Goal: Information Seeking & Learning: Learn about a topic

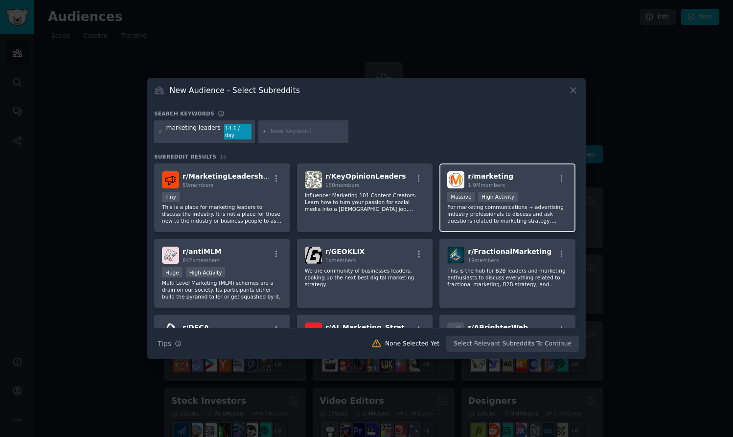
click at [510, 178] on div "r/ marketing 1.9M members" at bounding box center [507, 179] width 120 height 17
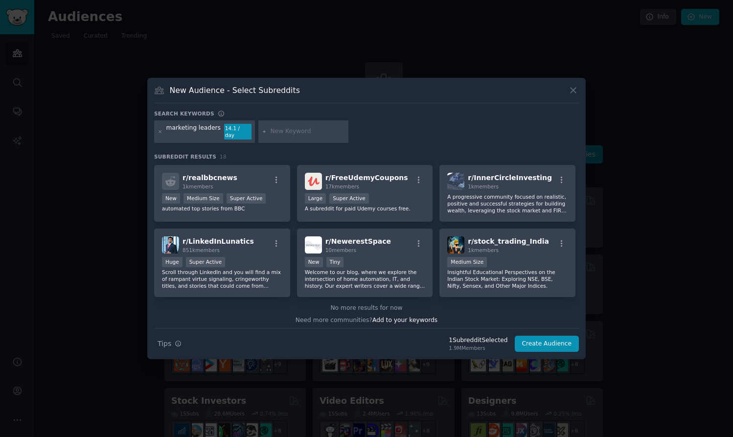
scroll to position [304, 0]
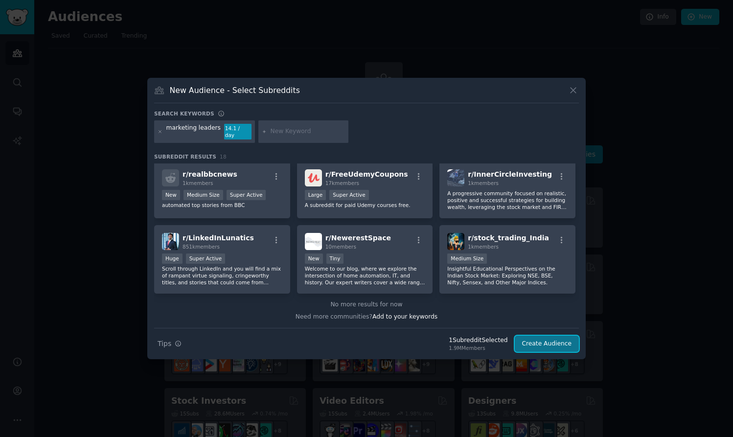
click at [545, 341] on button "Create Audience" at bounding box center [547, 344] width 65 height 17
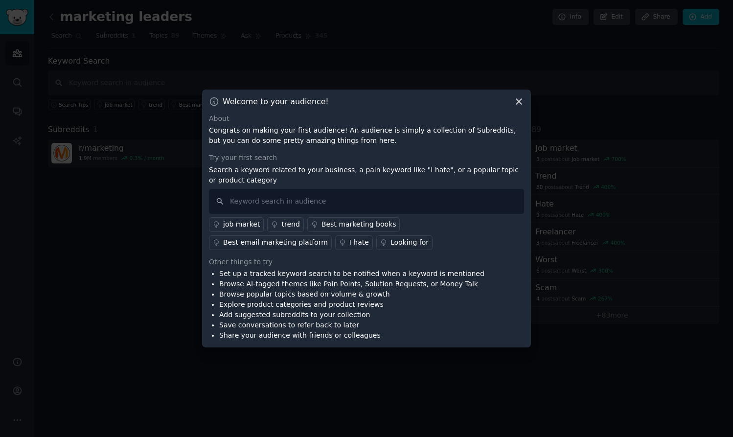
click at [349, 245] on div "I hate" at bounding box center [359, 242] width 20 height 10
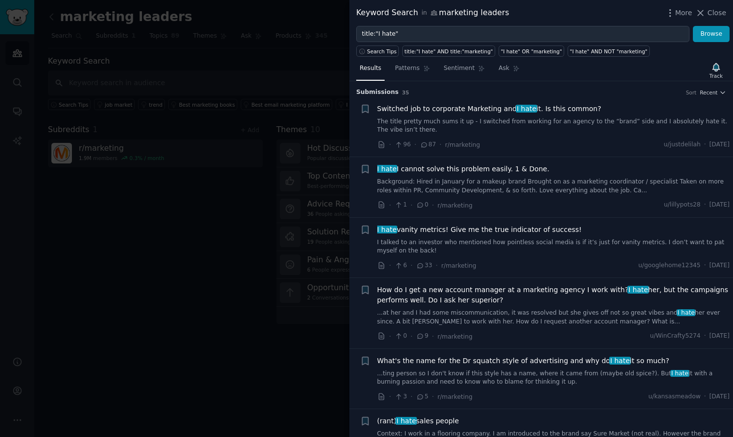
click at [445, 120] on link "The title pretty much sums it up - I switched from working for an agency to the…" at bounding box center [553, 125] width 353 height 17
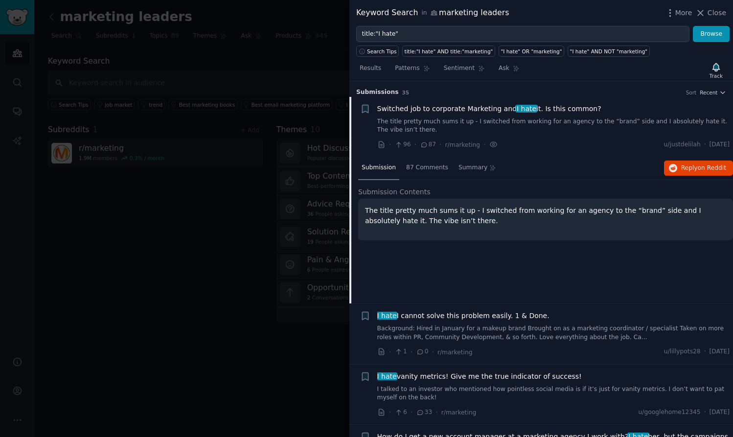
scroll to position [15, 0]
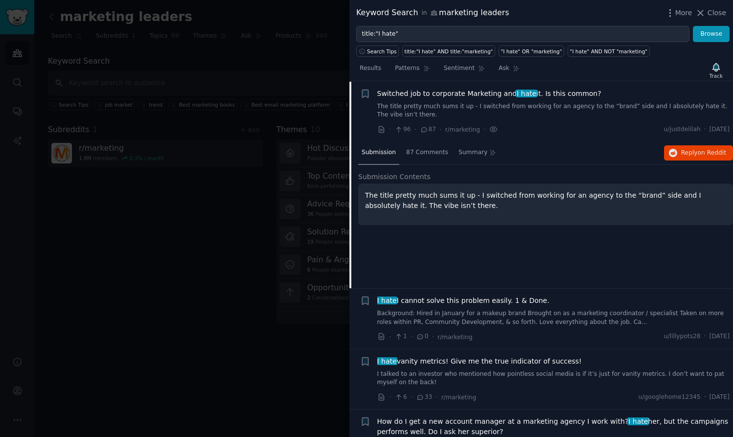
click at [447, 109] on link "The title pretty much sums it up - I switched from working for an agency to the…" at bounding box center [553, 110] width 353 height 17
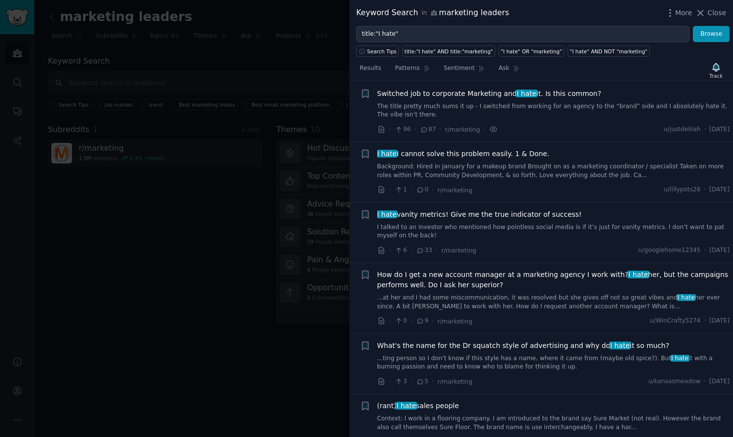
click at [602, 108] on link "The title pretty much sums it up - I switched from working for an agency to the…" at bounding box center [553, 110] width 353 height 17
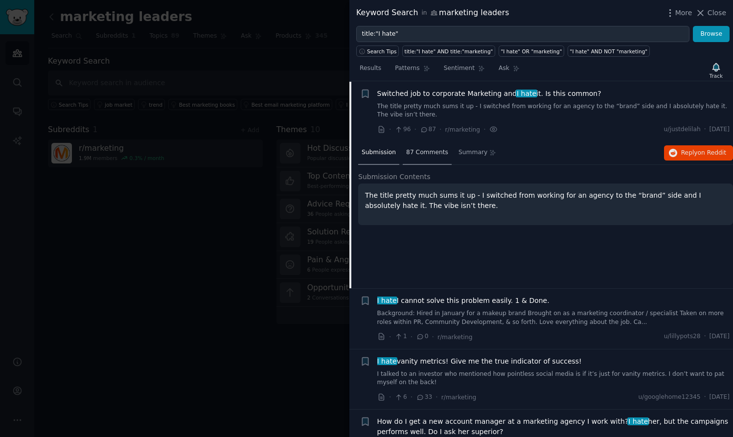
click at [415, 156] on span "87 Comments" at bounding box center [427, 152] width 42 height 9
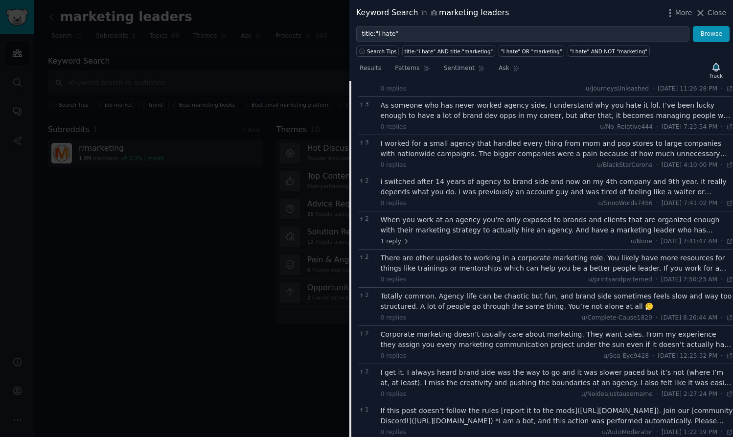
scroll to position [595, 0]
click at [496, 177] on div "i switched after 14 years of agency to brand side and now on my 4th company and…" at bounding box center [557, 187] width 353 height 21
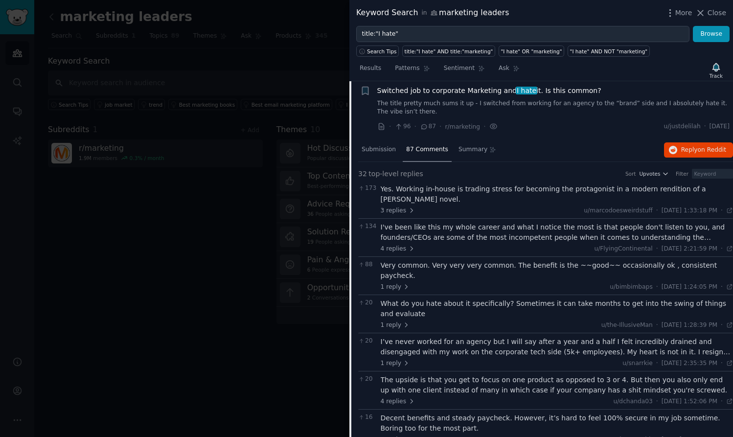
scroll to position [0, 0]
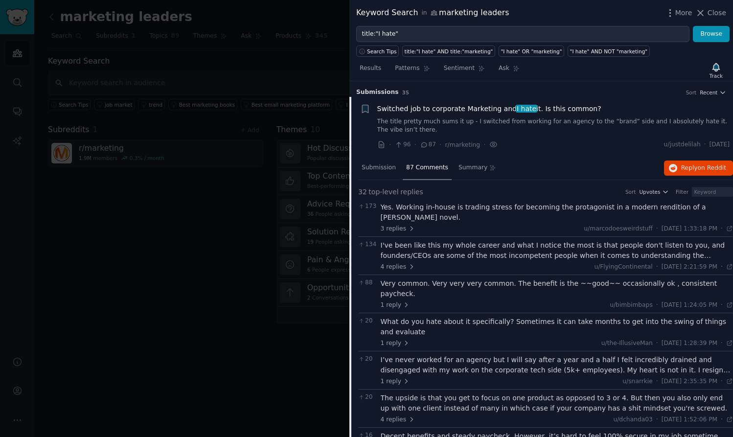
click at [231, 304] on div at bounding box center [366, 218] width 733 height 437
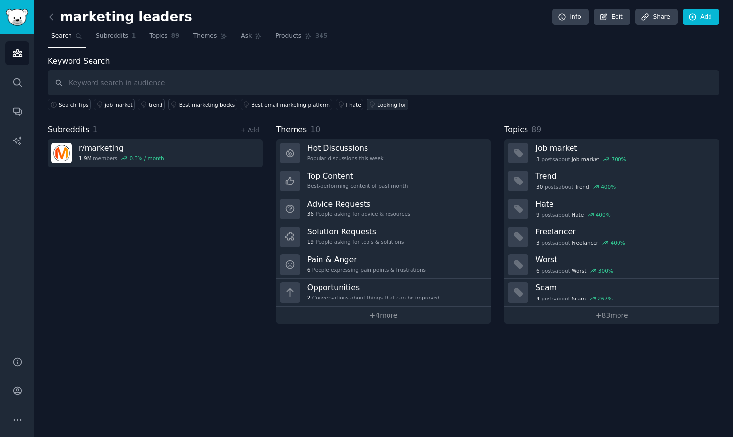
click at [377, 105] on div "Looking for" at bounding box center [391, 104] width 29 height 7
